Goal: Task Accomplishment & Management: Use online tool/utility

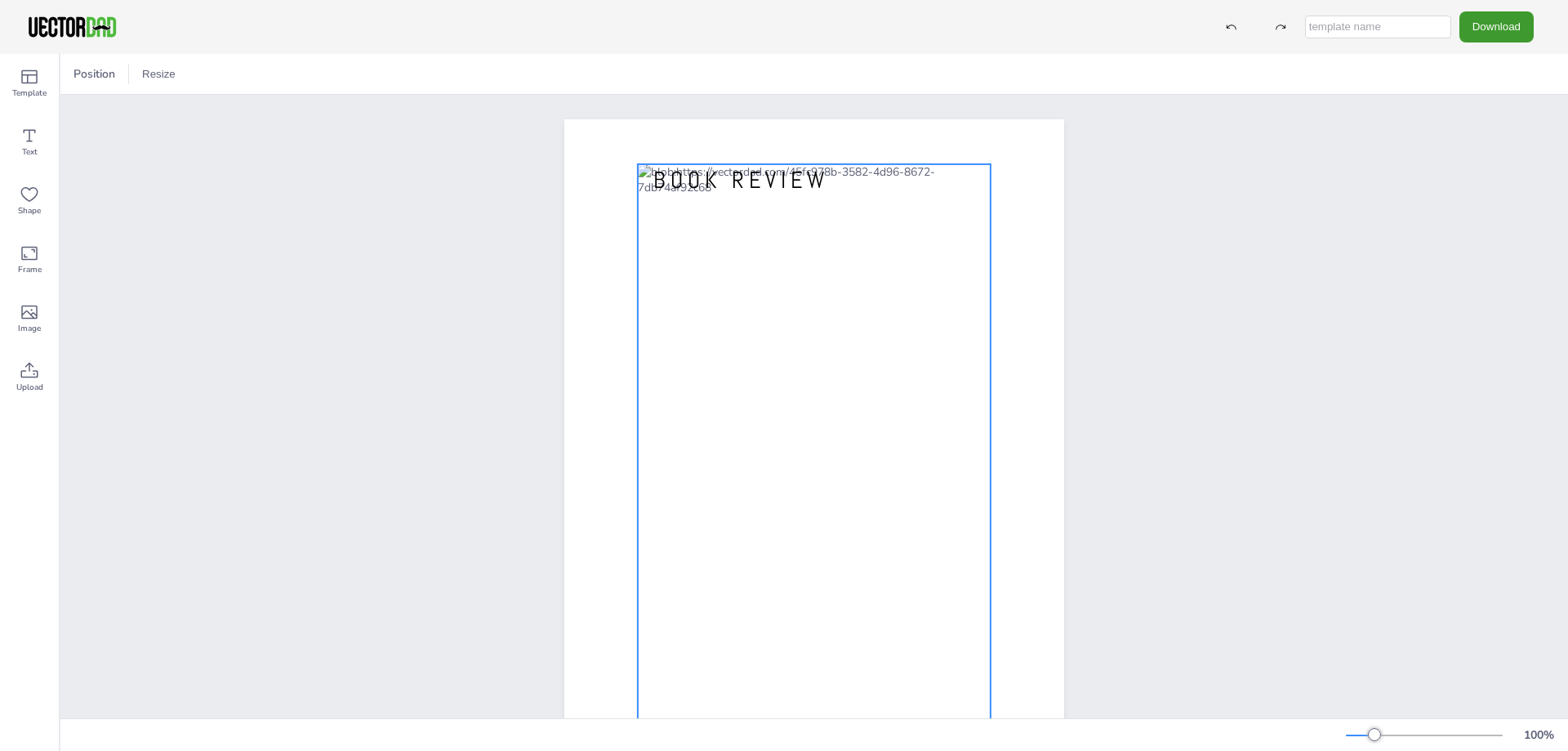
click at [690, 208] on div at bounding box center [813, 442] width 353 height 556
click at [668, 220] on div at bounding box center [813, 442] width 353 height 556
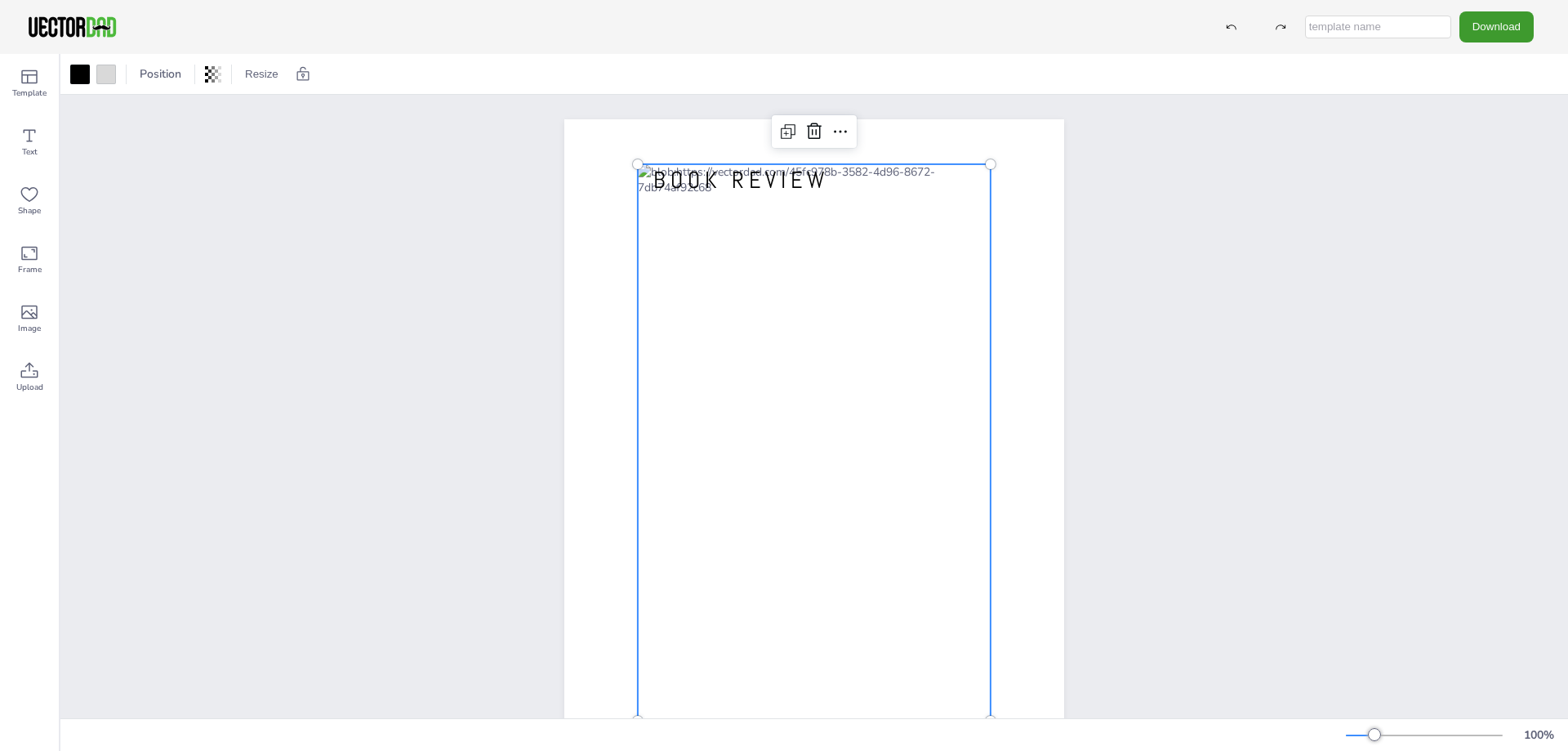
click at [667, 206] on div at bounding box center [813, 442] width 353 height 556
click at [840, 273] on div at bounding box center [813, 442] width 353 height 556
click at [834, 272] on div at bounding box center [813, 442] width 353 height 556
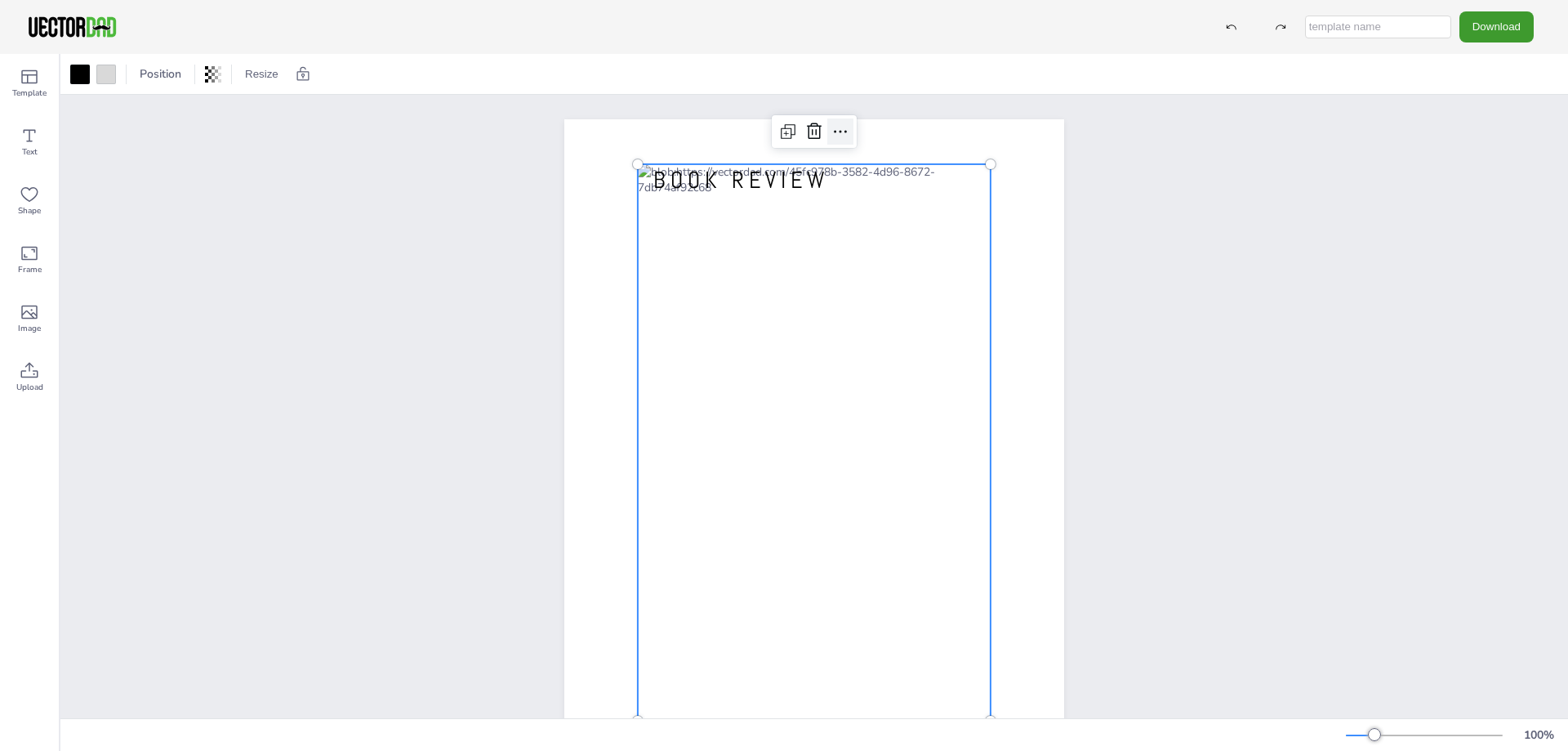
click at [830, 128] on icon at bounding box center [840, 131] width 20 height 20
click at [960, 170] on div at bounding box center [813, 442] width 353 height 556
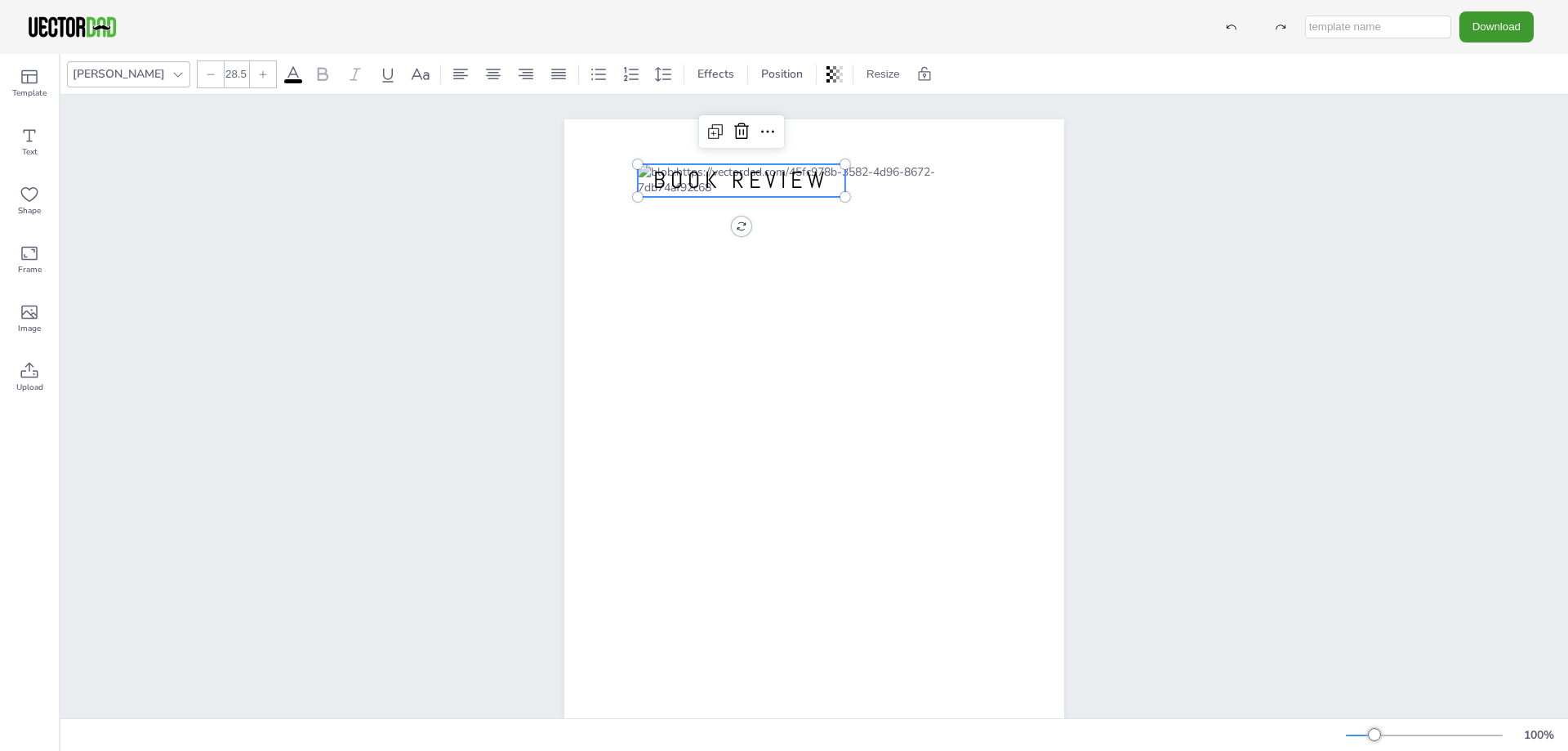
click at [737, 183] on span "BOOK REVIEW" at bounding box center [741, 180] width 176 height 29
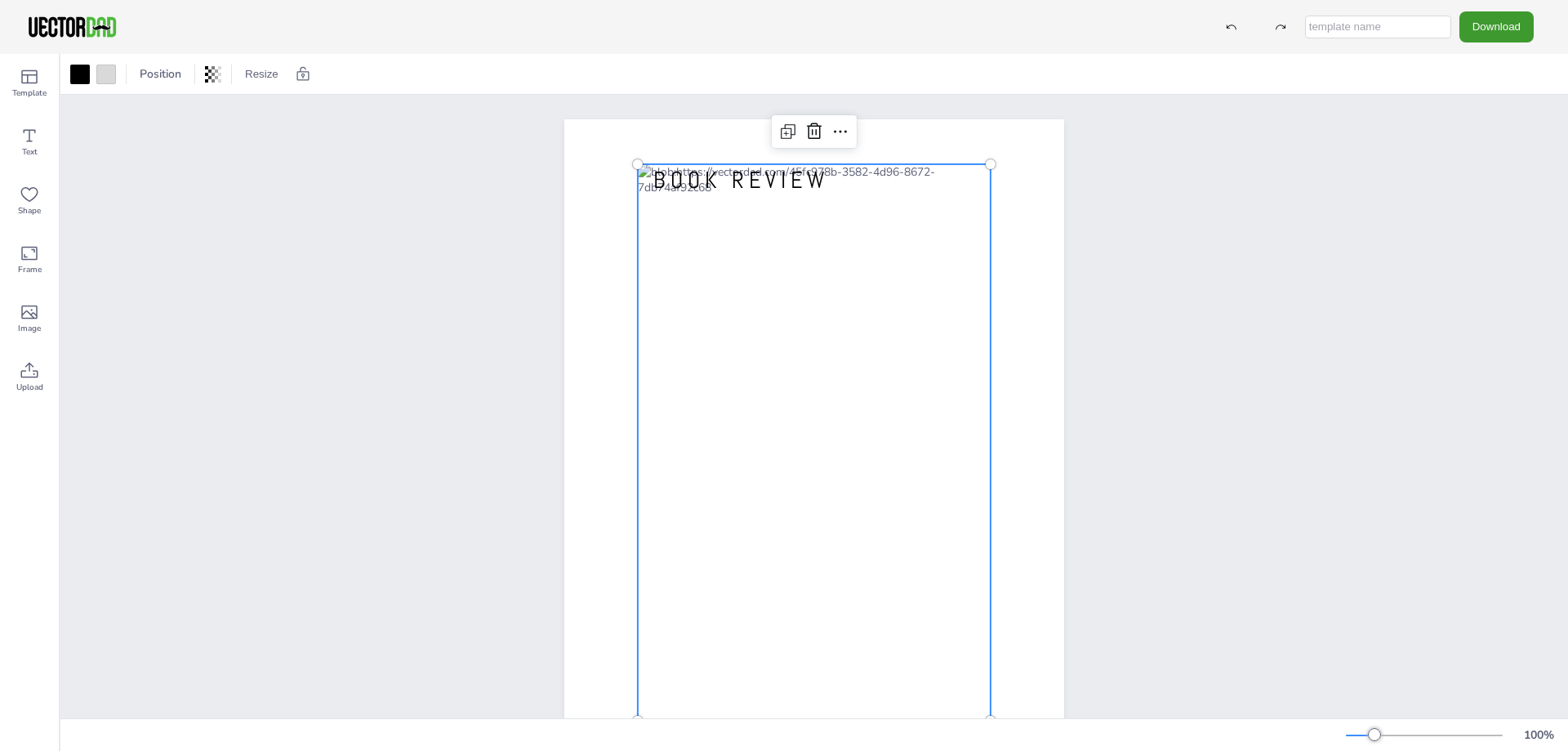
click at [651, 220] on div at bounding box center [813, 442] width 353 height 556
click at [637, 214] on div at bounding box center [813, 442] width 353 height 556
click at [653, 219] on div at bounding box center [813, 442] width 353 height 556
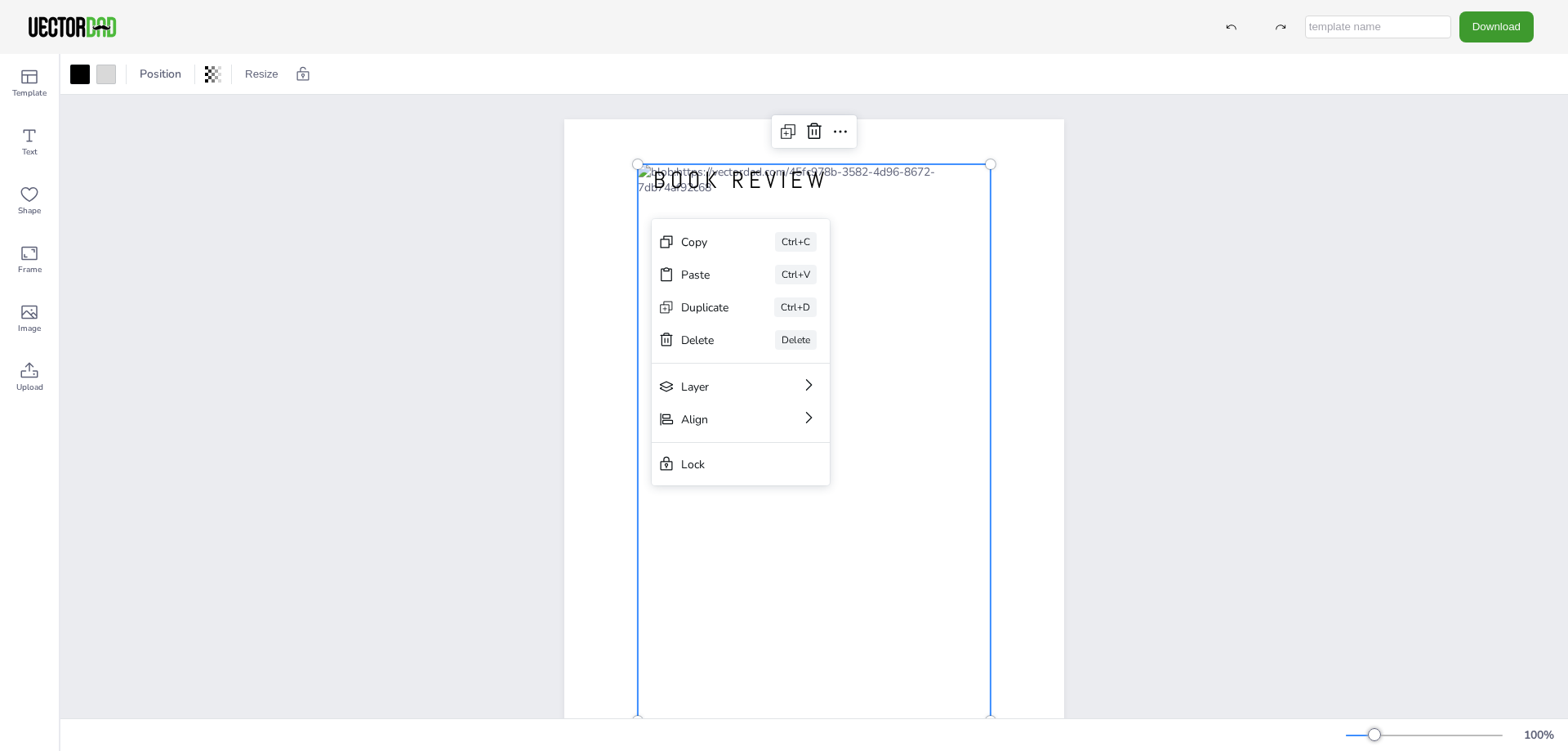
click at [648, 221] on div at bounding box center [813, 442] width 353 height 556
